Goal: Task Accomplishment & Management: Manage account settings

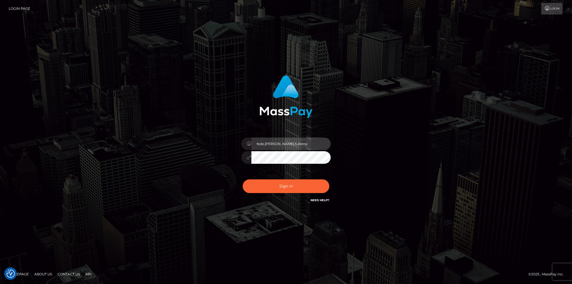
click at [281, 143] on input "fede.contino.fullstop" at bounding box center [290, 144] width 79 height 13
type input "federica.jackpota"
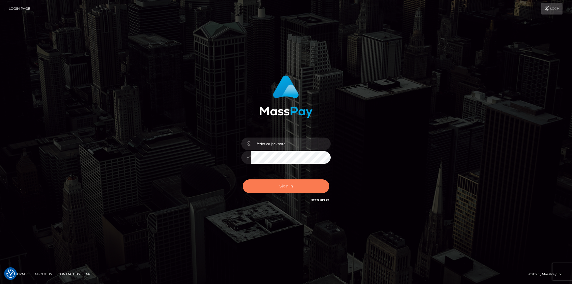
click at [280, 187] on button "Sign in" at bounding box center [286, 187] width 87 height 14
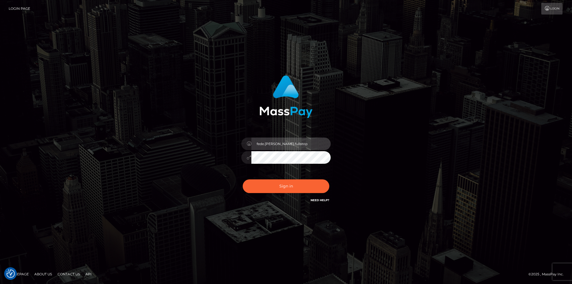
drag, startPoint x: 0, startPoint y: 0, endPoint x: 293, endPoint y: 145, distance: 327.4
click at [293, 145] on input "fede.[PERSON_NAME].fullstop" at bounding box center [290, 144] width 79 height 13
type input "federica.jackpota"
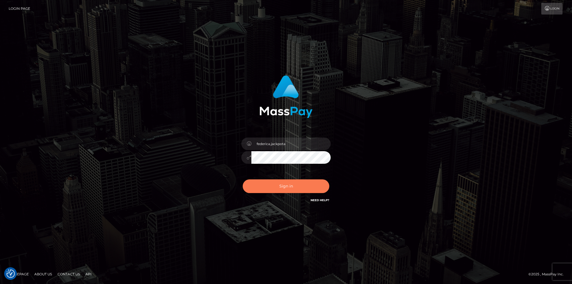
click at [284, 189] on button "Sign in" at bounding box center [286, 187] width 87 height 14
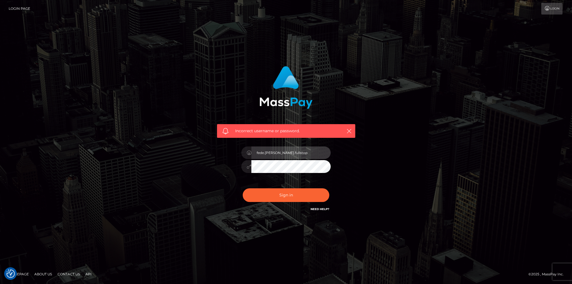
drag, startPoint x: 282, startPoint y: 157, endPoint x: 293, endPoint y: 153, distance: 11.3
click at [282, 157] on input "fede.[PERSON_NAME].fullstop" at bounding box center [290, 153] width 79 height 13
drag, startPoint x: 304, startPoint y: 151, endPoint x: 231, endPoint y: 156, distance: 73.0
click at [232, 156] on div "Incorrect username or password. fede.[PERSON_NAME].fullstop" at bounding box center [286, 139] width 147 height 155
paste input "Fede.SilverSocial"
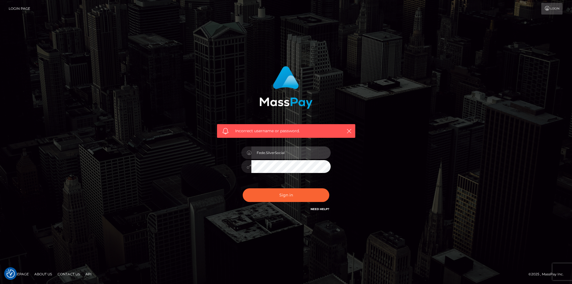
type input "Fede.SilverSocial"
click at [234, 166] on div "Incorrect username or password. Fede.SilverSocial" at bounding box center [286, 139] width 147 height 155
click at [274, 197] on button "Sign in" at bounding box center [286, 195] width 87 height 14
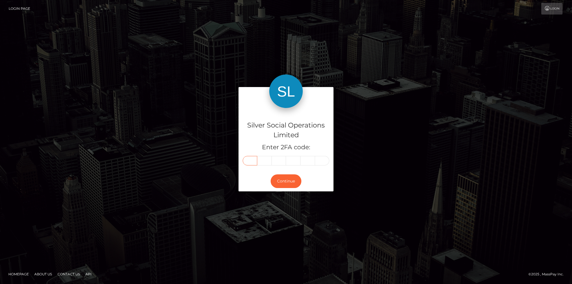
click at [252, 162] on input "text" at bounding box center [250, 160] width 15 height 9
type input "1"
type input "0"
type input "2"
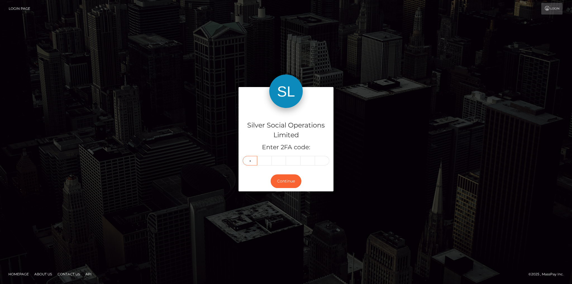
type input "8"
type input "3"
type input "8"
type input "1"
type input "5"
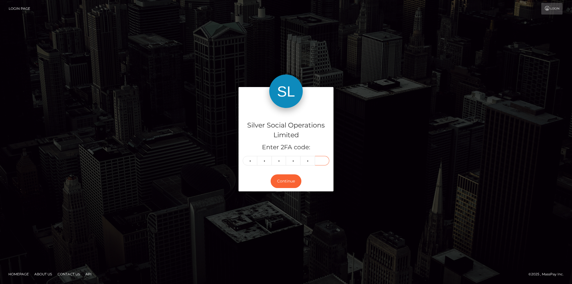
type input "9"
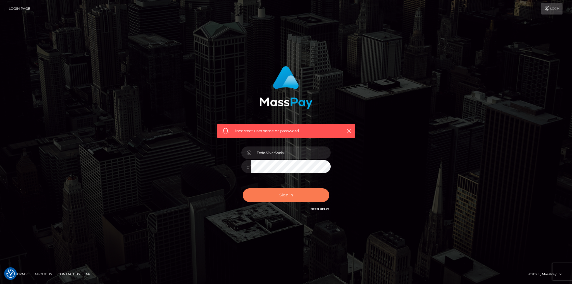
click at [280, 195] on button "Sign in" at bounding box center [286, 195] width 87 height 14
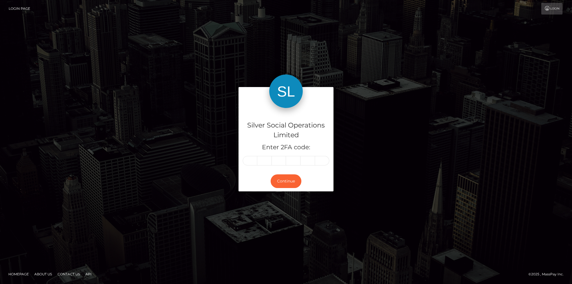
click at [252, 163] on input "text" at bounding box center [250, 160] width 15 height 9
type input "8"
type input "3"
type input "8"
type input "1"
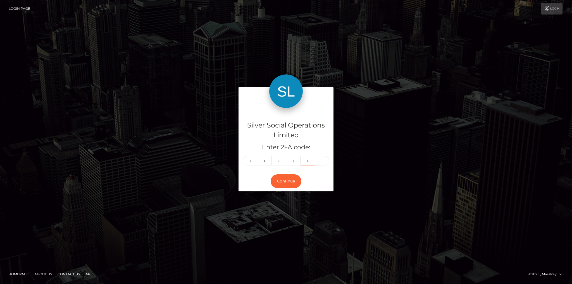
type input "5"
type input "0"
